Goal: Information Seeking & Learning: Learn about a topic

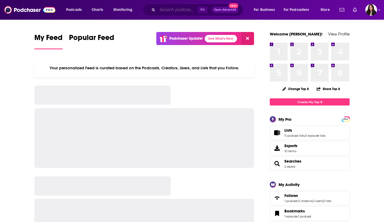
click at [169, 10] on input "Search podcasts, credits, & more..." at bounding box center [177, 10] width 40 height 9
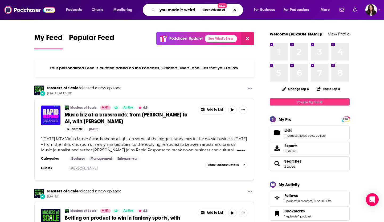
type input "you made it weird"
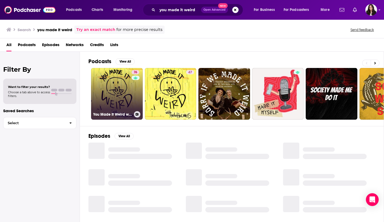
click at [117, 88] on link "76 You Made It Weird with Pete Holmes" at bounding box center [117, 94] width 52 height 52
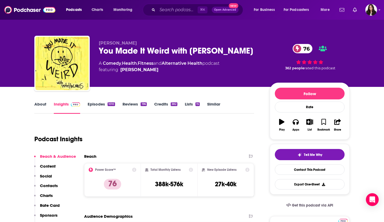
scroll to position [16, 0]
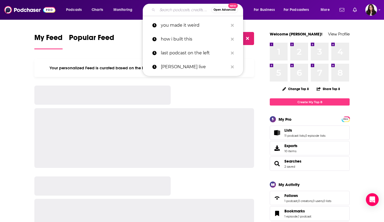
click at [164, 11] on input "Search podcasts, credits, & more..." at bounding box center [184, 10] width 54 height 9
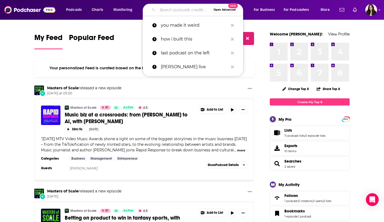
type input "m"
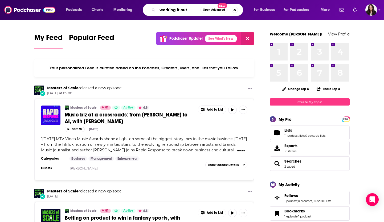
type input "working it out"
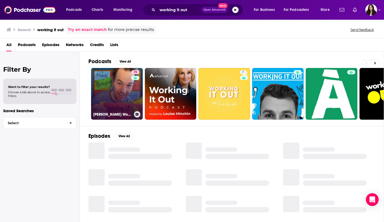
click at [108, 82] on link "75 [PERSON_NAME] Working It Out" at bounding box center [117, 94] width 52 height 52
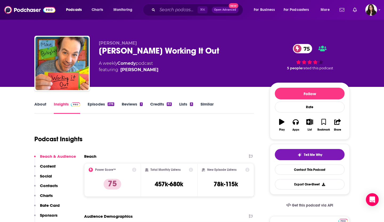
click at [39, 104] on link "About" at bounding box center [40, 108] width 12 height 12
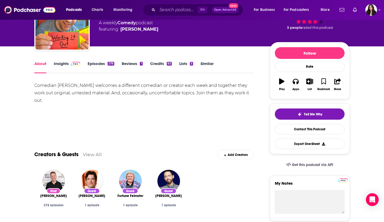
scroll to position [41, 0]
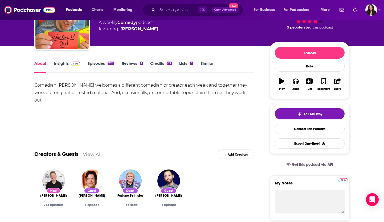
drag, startPoint x: 34, startPoint y: 85, endPoint x: 251, endPoint y: 94, distance: 216.8
copy div "Comedian [PERSON_NAME] welcomes a different comedian or creator each week and t…"
click at [63, 64] on link "Insights" at bounding box center [67, 67] width 26 height 12
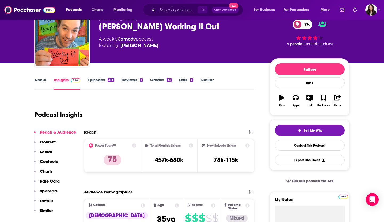
scroll to position [24, 0]
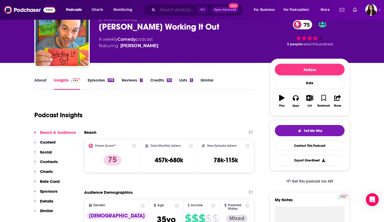
click at [180, 10] on input "Search podcasts, credits, & more..." at bounding box center [177, 10] width 40 height 9
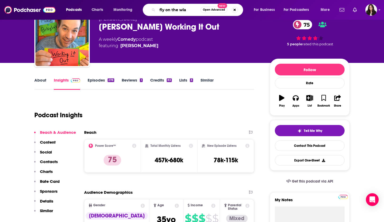
type input "fly on the wlal"
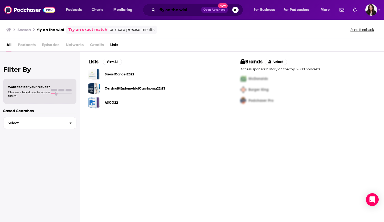
click at [185, 8] on input "fly on the wlal" at bounding box center [179, 10] width 44 height 9
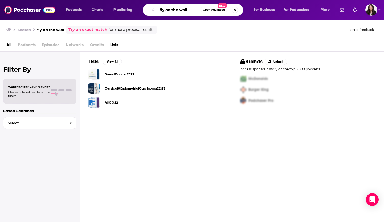
type input "fly on the wall"
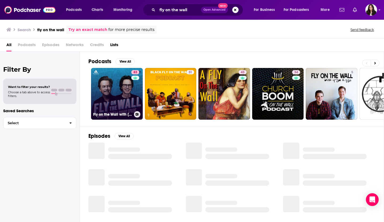
click at [114, 78] on link "83 Fly on the Wall with [PERSON_NAME] and [PERSON_NAME]" at bounding box center [117, 94] width 52 height 52
